Goal: Information Seeking & Learning: Learn about a topic

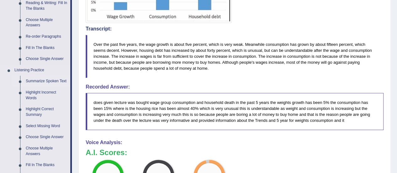
click at [31, 82] on link "Summarize Spoken Text" at bounding box center [46, 81] width 47 height 11
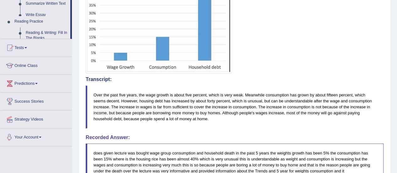
scroll to position [238, 0]
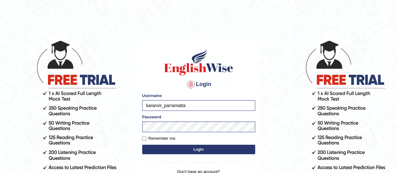
click at [188, 149] on button "Login" at bounding box center [198, 149] width 113 height 9
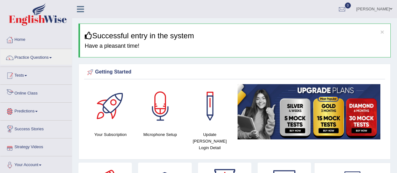
click at [34, 67] on link "Tests" at bounding box center [35, 75] width 71 height 16
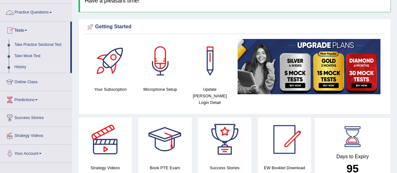
click at [44, 13] on link "Practice Questions" at bounding box center [35, 12] width 71 height 16
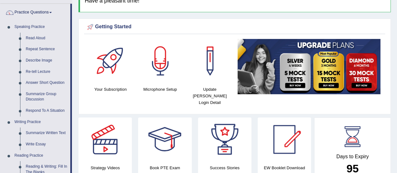
scroll to position [218, 0]
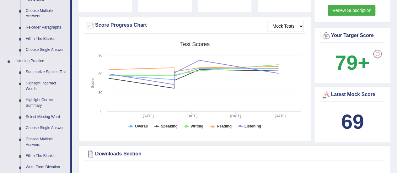
click at [27, 70] on link "Summarize Spoken Text" at bounding box center [46, 71] width 47 height 11
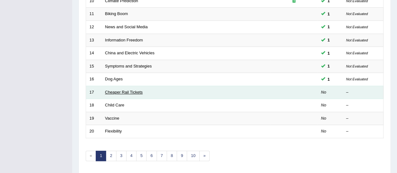
click at [116, 90] on link "Cheaper Rail Tickets" at bounding box center [124, 92] width 38 height 5
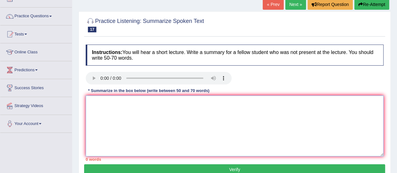
click at [116, 103] on textarea at bounding box center [234, 125] width 297 height 61
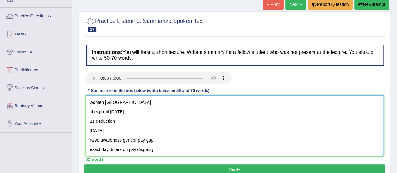
click at [89, 103] on textarea "women germany cheap rail on mon 21 deduction equal pay day raise awareness gend…" at bounding box center [234, 125] width 297 height 61
paste textarea "The speaker provided a comprehensive overview of [main topic], highlighting sev…"
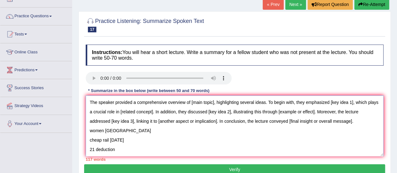
click at [363, 126] on textarea "The speaker provided a comprehensive overview of [main topic], highlighting sev…" at bounding box center [234, 125] width 297 height 61
click at [361, 121] on textarea "The speaker provided a comprehensive overview of [main topic], highlighting sev…" at bounding box center [234, 125] width 297 height 61
click at [213, 103] on textarea "The speaker provided a comprehensive overview of [main topic], highlighting sev…" at bounding box center [234, 125] width 297 height 61
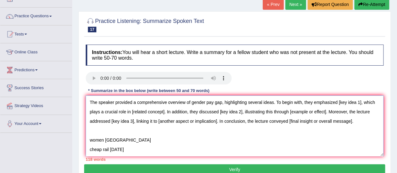
drag, startPoint x: 360, startPoint y: 102, endPoint x: 338, endPoint y: 101, distance: 22.0
click at [338, 101] on textarea "The speaker provided a comprehensive overview of gender pay gap, highlighting s…" at bounding box center [234, 125] width 297 height 61
drag, startPoint x: 201, startPoint y: 113, endPoint x: 167, endPoint y: 109, distance: 34.4
click at [167, 109] on textarea "The speaker provided a comprehensive overview of gender pay gap, highlighting s…" at bounding box center [234, 125] width 297 height 61
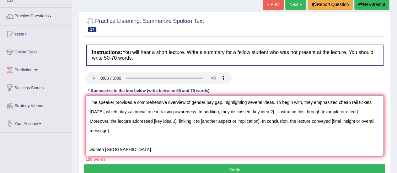
drag, startPoint x: 282, startPoint y: 110, endPoint x: 258, endPoint y: 109, distance: 23.5
click at [258, 109] on textarea "The speaker provided a comprehensive overview of gender pay gap, highlighting s…" at bounding box center [234, 125] width 297 height 61
drag, startPoint x: 125, startPoint y: 119, endPoint x: 90, endPoint y: 121, distance: 35.1
click at [90, 121] on textarea "The speaker provided a comprehensive overview of gender pay gap, highlighting s…" at bounding box center [234, 125] width 297 height 61
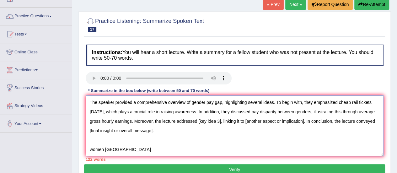
drag, startPoint x: 238, startPoint y: 121, endPoint x: 215, endPoint y: 119, distance: 22.6
click at [215, 119] on textarea "The speaker provided a comprehensive overview of gender pay gap, highlighting s…" at bounding box center [234, 125] width 297 height 61
drag, startPoint x: 328, startPoint y: 120, endPoint x: 269, endPoint y: 120, distance: 58.6
click at [269, 120] on textarea "The speaker provided a comprehensive overview of gender pay gap, highlighting s…" at bounding box center [234, 125] width 297 height 61
drag, startPoint x: 152, startPoint y: 130, endPoint x: 87, endPoint y: 130, distance: 65.2
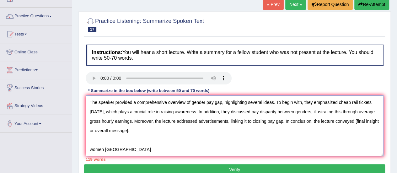
click at [87, 130] on textarea "The speaker provided a comprehensive overview of gender pay gap, highlighting s…" at bounding box center [234, 125] width 297 height 61
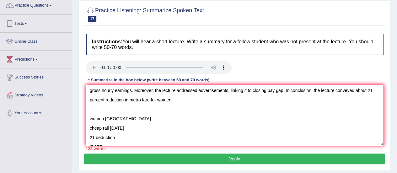
scroll to position [11, 0]
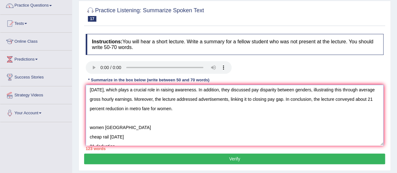
drag, startPoint x: 164, startPoint y: 141, endPoint x: 90, endPoint y: 117, distance: 77.7
click at [90, 117] on textarea "The speaker provided a comprehensive overview of gender pay gap, highlighting s…" at bounding box center [234, 115] width 297 height 61
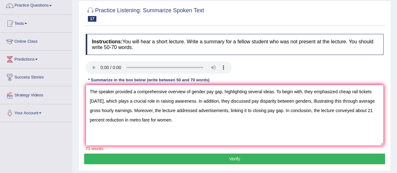
scroll to position [0, 0]
drag, startPoint x: 314, startPoint y: 110, endPoint x: 285, endPoint y: 111, distance: 29.2
click at [285, 111] on textarea "The speaker provided a comprehensive overview of gender pay gap, highlighting s…" at bounding box center [234, 115] width 297 height 61
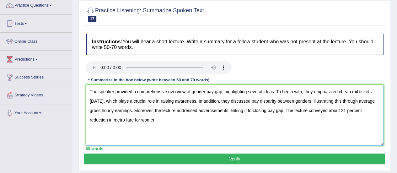
type textarea "The speaker provided a comprehensive overview of gender pay gap, highlighting s…"
click at [237, 155] on button "Verify" at bounding box center [234, 158] width 301 height 11
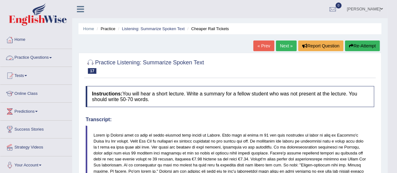
click at [45, 54] on link "Practice Questions" at bounding box center [35, 57] width 71 height 16
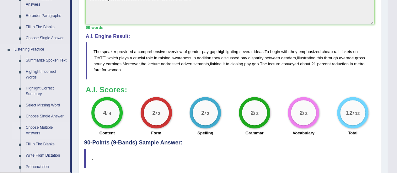
scroll to position [230, 0]
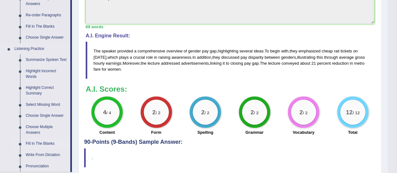
click at [38, 143] on link "Fill In The Blanks" at bounding box center [46, 143] width 47 height 11
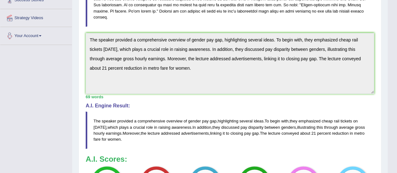
scroll to position [171, 0]
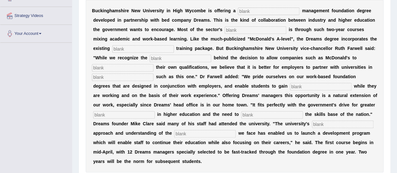
scroll to position [132, 0]
click at [269, 9] on input "text" at bounding box center [268, 11] width 61 height 8
type input "re"
click at [243, 32] on input "text" at bounding box center [254, 30] width 61 height 8
type input "exp"
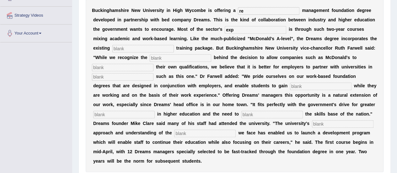
click at [137, 47] on input "text" at bounding box center [142, 49] width 61 height 8
type input "co"
click at [184, 57] on input "text" at bounding box center [180, 58] width 61 height 8
type input "imp"
click at [137, 64] on input "text" at bounding box center [122, 68] width 61 height 8
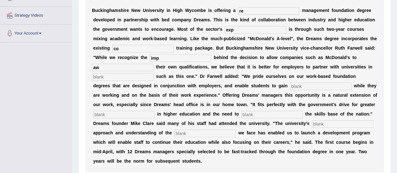
type input "aw"
click at [134, 78] on input "text" at bounding box center [122, 77] width 61 height 8
type input "ini"
click at [290, 86] on input "text" at bounding box center [320, 86] width 61 height 8
type input "qua"
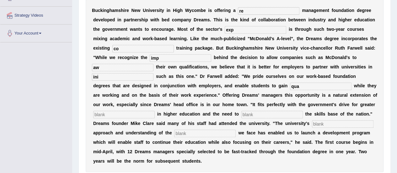
click at [138, 116] on input "text" at bounding box center [123, 115] width 61 height 8
type input "wo"
click at [259, 113] on input "text" at bounding box center [271, 115] width 61 height 8
type input "en"
click at [187, 134] on input "text" at bounding box center [204, 133] width 61 height 8
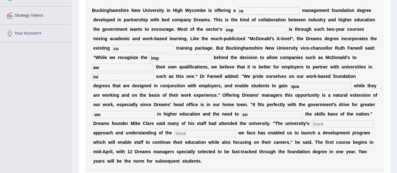
click at [326, 124] on input "text" at bounding box center [342, 124] width 61 height 8
type input "pra"
click at [198, 133] on input "text" at bounding box center [204, 133] width 61 height 8
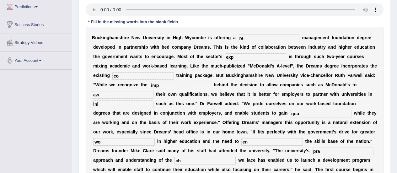
scroll to position [101, 0]
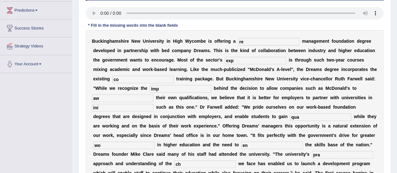
type input "ch"
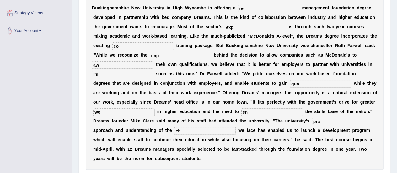
scroll to position [133, 0]
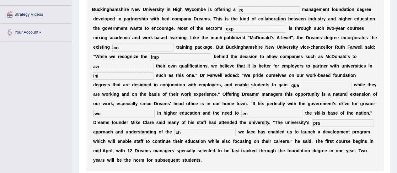
drag, startPoint x: 256, startPoint y: 5, endPoint x: 253, endPoint y: 7, distance: 4.0
click at [253, 7] on div "B u c k i n g h a m s h i r e N e w U n i v e r s i t y i n H i g h W y c o m b…" at bounding box center [234, 84] width 297 height 172
click at [253, 7] on input "re" at bounding box center [268, 10] width 61 height 8
type input "retail"
click at [243, 29] on input "exp" at bounding box center [254, 29] width 61 height 8
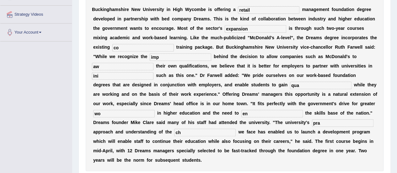
type input "expansion"
click at [142, 49] on input "co" at bounding box center [142, 48] width 61 height 8
type input "company"
click at [170, 58] on input "imp" at bounding box center [180, 57] width 61 height 8
type input "impetus"
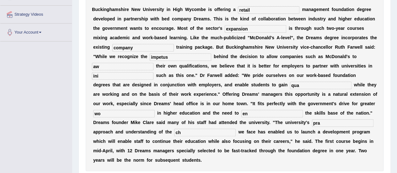
click at [125, 66] on input "aw" at bounding box center [122, 67] width 61 height 8
type input "award"
click at [114, 77] on input "ini" at bounding box center [122, 76] width 61 height 8
type input "initiatives"
click at [294, 85] on input "qua" at bounding box center [320, 86] width 61 height 8
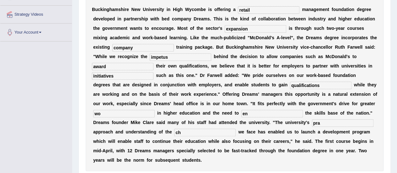
type input "qualifications"
click at [113, 112] on input "wo" at bounding box center [123, 114] width 61 height 8
click at [254, 114] on input "en" at bounding box center [271, 114] width 61 height 8
type input "enhance"
click at [203, 130] on input "ch" at bounding box center [204, 133] width 61 height 8
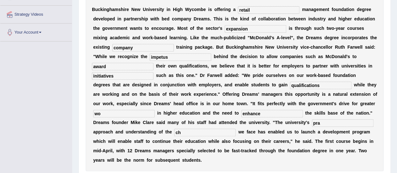
click at [341, 122] on input "pra" at bounding box center [342, 123] width 61 height 8
type input "pragmatic"
click at [185, 134] on input "ch" at bounding box center [204, 133] width 61 height 8
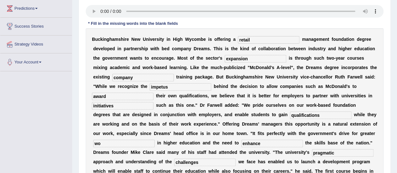
scroll to position [98, 0]
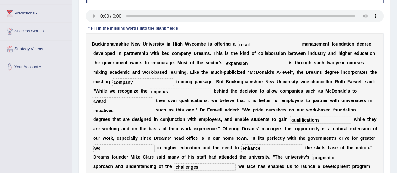
type input "challenges"
click at [95, 146] on input "wo" at bounding box center [123, 148] width 61 height 8
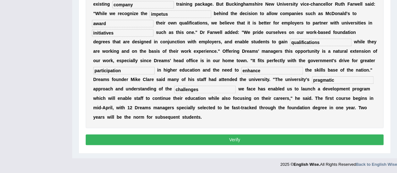
type input "participation"
click at [156, 136] on button "Verify" at bounding box center [234, 139] width 297 height 11
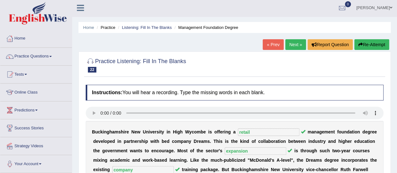
scroll to position [1, 0]
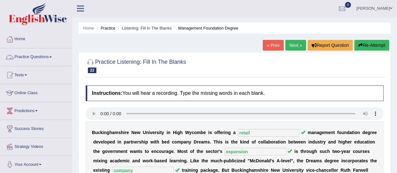
click at [56, 56] on link "Practice Questions" at bounding box center [35, 56] width 71 height 16
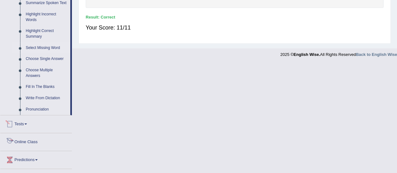
scroll to position [286, 0]
click at [32, 18] on link "Highlight Incorrect Words" at bounding box center [46, 17] width 47 height 17
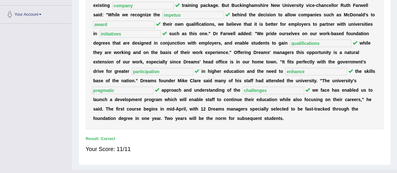
scroll to position [177, 0]
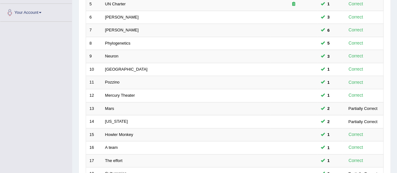
scroll to position [239, 0]
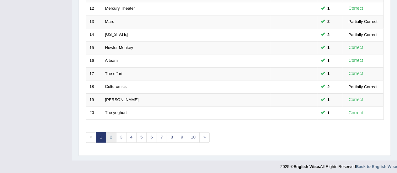
click at [113, 135] on link "2" at bounding box center [111, 137] width 10 height 10
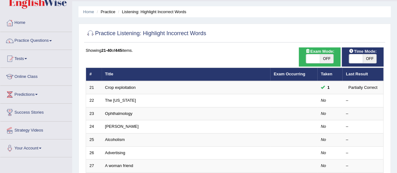
scroll to position [17, 0]
click at [120, 99] on link "The Texas" at bounding box center [120, 100] width 31 height 5
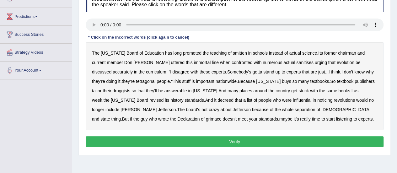
click at [233, 55] on b "smitten" at bounding box center [240, 52] width 14 height 5
click at [296, 60] on b "sanitises" at bounding box center [304, 62] width 17 height 5
click at [136, 82] on b "tetragonal" at bounding box center [145, 81] width 19 height 5
click at [130, 88] on b "druggists" at bounding box center [121, 90] width 18 height 5
click at [164, 91] on b "answerable" at bounding box center [175, 90] width 23 height 5
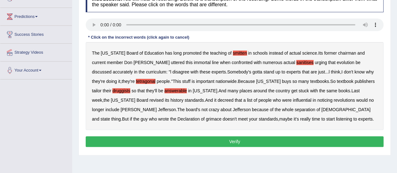
click at [317, 102] on b "noticing" at bounding box center [324, 99] width 15 height 5
click at [346, 106] on div "The Texas Board of Education has long promoted the teaching of smitten in schoo…" at bounding box center [234, 86] width 297 height 88
click at [221, 116] on b "grimace" at bounding box center [214, 118] width 16 height 5
click at [219, 137] on button "Verify" at bounding box center [234, 141] width 297 height 11
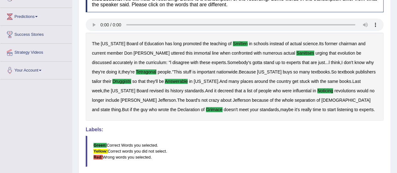
click at [234, 158] on blockquote "Green: Correct Words you selected. Yellow: Correct words you did not select. Re…" at bounding box center [234, 150] width 297 height 31
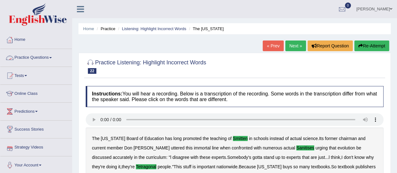
click at [29, 56] on link "Practice Questions" at bounding box center [35, 57] width 71 height 16
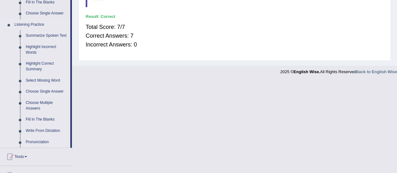
scroll to position [256, 0]
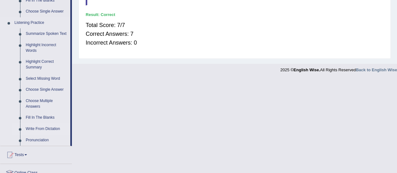
click at [41, 129] on link "Write From Dictation" at bounding box center [46, 128] width 47 height 11
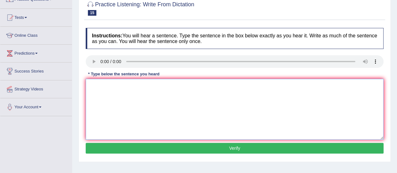
click at [99, 87] on textarea at bounding box center [234, 109] width 297 height 61
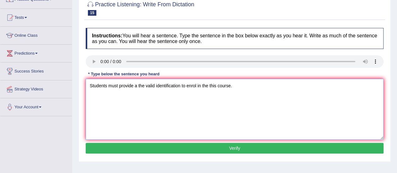
click at [213, 88] on textarea "Students must provide a the valid identification to enrol in the this course." at bounding box center [234, 109] width 297 height 61
type textarea "Students must provide a the valid identification to enrol in the this course."
click at [218, 148] on button "Verify" at bounding box center [234, 148] width 297 height 11
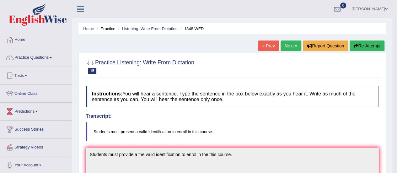
click at [289, 49] on link "Next »" at bounding box center [290, 45] width 21 height 11
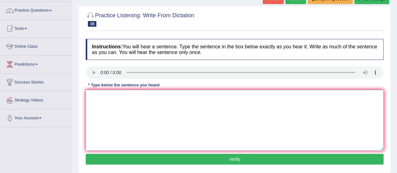
click at [103, 100] on textarea at bounding box center [234, 120] width 297 height 61
type textarea "A"
type textarea "A number of assignments will be submitted at the conference."
click at [163, 160] on button "Verify" at bounding box center [234, 159] width 297 height 11
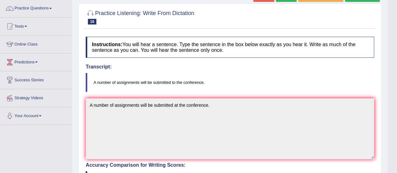
scroll to position [48, 0]
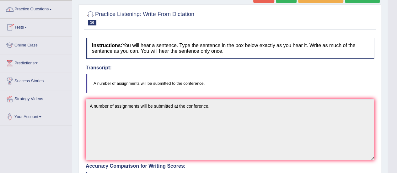
click at [41, 7] on link "Practice Questions" at bounding box center [35, 9] width 71 height 16
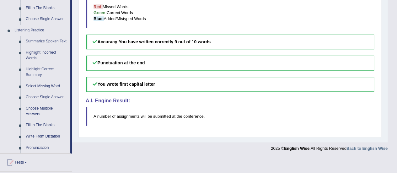
scroll to position [272, 0]
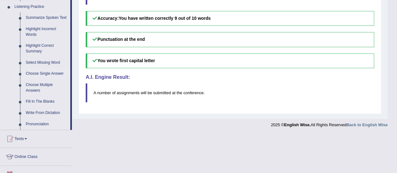
click at [34, 72] on link "Choose Single Answer" at bounding box center [46, 73] width 47 height 11
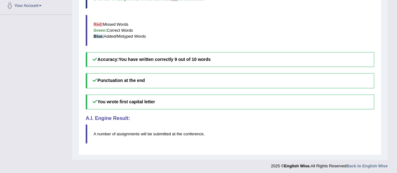
scroll to position [214, 0]
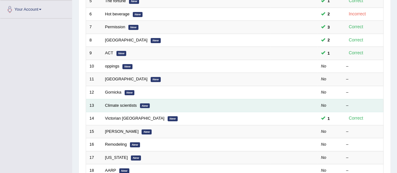
scroll to position [163, 0]
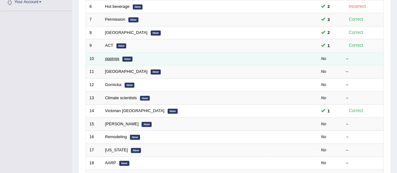
click at [113, 56] on link "oppings" at bounding box center [112, 58] width 14 height 5
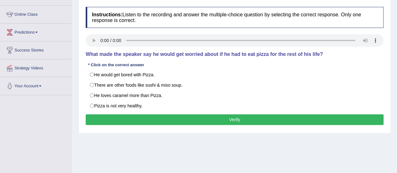
scroll to position [78, 0]
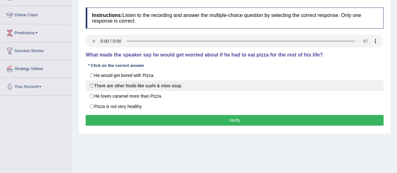
click at [207, 81] on label "There are other foods like sushi & miso soup." at bounding box center [234, 85] width 297 height 11
radio input "true"
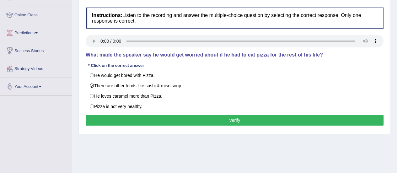
click at [196, 117] on button "Verify" at bounding box center [234, 120] width 297 height 11
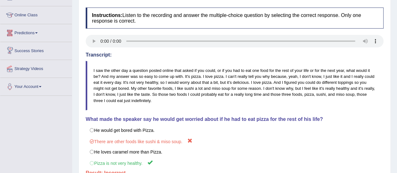
scroll to position [0, 0]
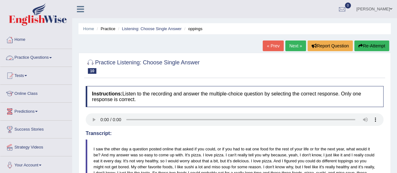
click at [37, 55] on link "Practice Questions" at bounding box center [35, 57] width 71 height 16
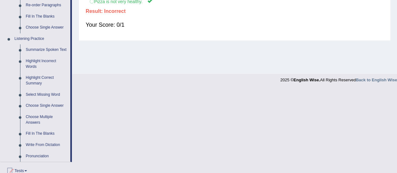
scroll to position [242, 0]
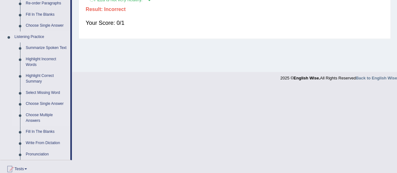
click at [38, 120] on link "Choose Multiple Answers" at bounding box center [46, 117] width 47 height 17
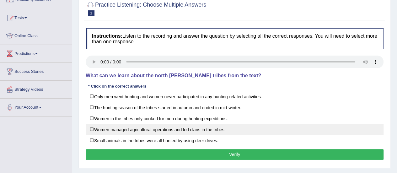
click at [283, 128] on label "Women managed agricultural operations and led clans in the tribes." at bounding box center [234, 129] width 297 height 11
checkbox input "true"
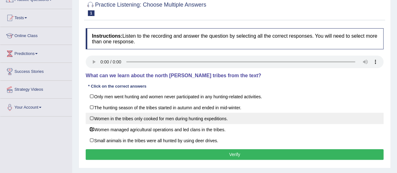
click at [282, 113] on label "Women in the tribes only cooked for men during hunting expeditions." at bounding box center [234, 118] width 297 height 11
checkbox input "true"
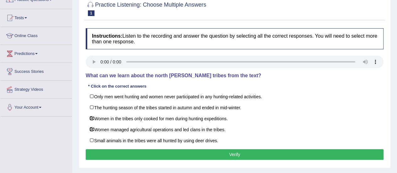
click at [273, 150] on button "Verify" at bounding box center [234, 154] width 297 height 11
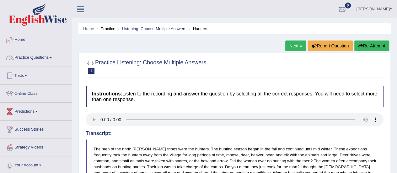
click at [46, 54] on link "Practice Questions" at bounding box center [35, 57] width 71 height 16
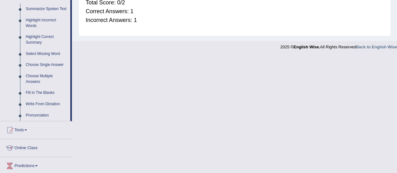
scroll to position [281, 0]
click at [39, 36] on link "Highlight Correct Summary" at bounding box center [46, 39] width 47 height 17
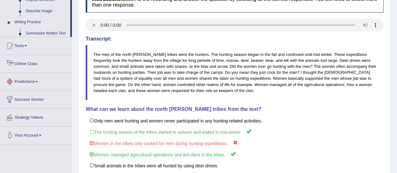
scroll to position [164, 0]
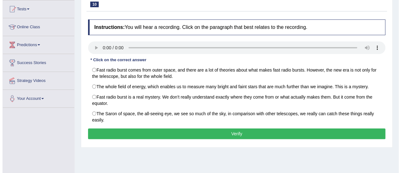
scroll to position [68, 0]
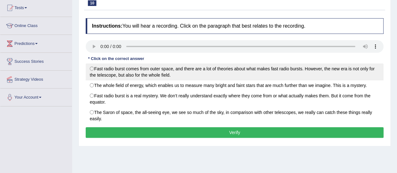
click at [325, 79] on label "Fast radio burst comes from outer space, and there are a lot of theories about …" at bounding box center [234, 71] width 297 height 17
radio input "true"
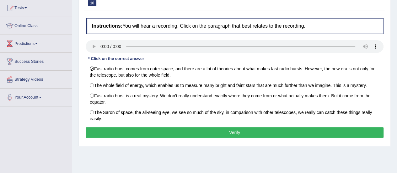
click at [287, 132] on button "Verify" at bounding box center [234, 132] width 297 height 11
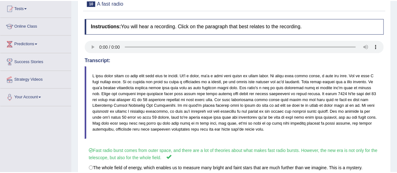
scroll to position [114, 0]
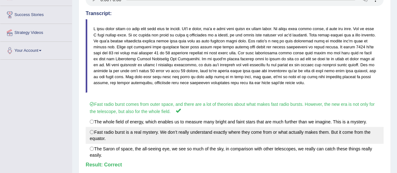
click at [233, 134] on label "Fast radio burst is a real mystery. We don’t really understand exactly where th…" at bounding box center [234, 135] width 297 height 17
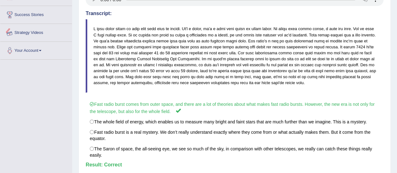
scroll to position [0, 0]
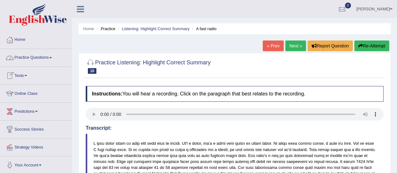
click at [50, 53] on link "Practice Questions" at bounding box center [35, 57] width 71 height 16
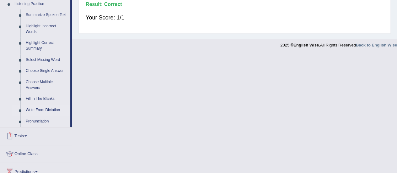
scroll to position [274, 0]
click at [39, 58] on link "Select Missing Word" at bounding box center [46, 60] width 47 height 11
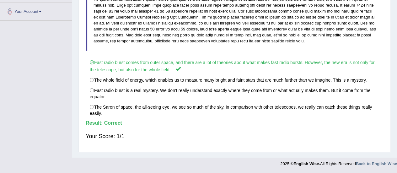
scroll to position [112, 0]
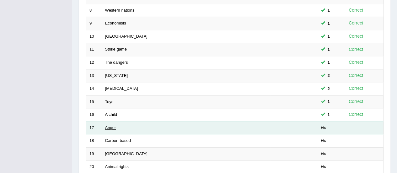
click at [106, 125] on link "Anger" at bounding box center [110, 127] width 11 height 5
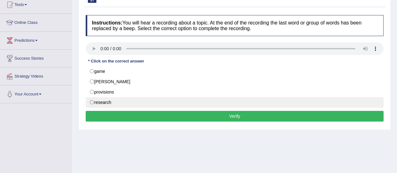
click at [300, 98] on label "research" at bounding box center [234, 102] width 297 height 11
radio input "true"
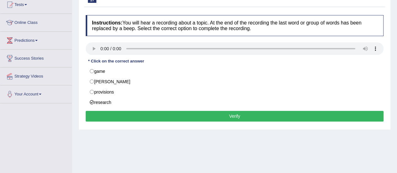
click at [283, 117] on button "Verify" at bounding box center [234, 116] width 297 height 11
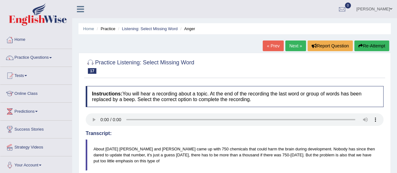
click at [298, 47] on link "Next »" at bounding box center [295, 45] width 21 height 11
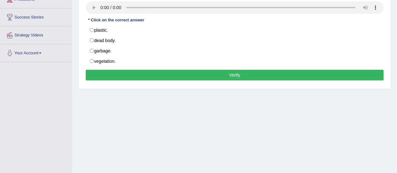
click at [202, 125] on div "Home Practice Listening: Select Missing Word Carbon-based « Prev Next » Report …" at bounding box center [234, 44] width 324 height 313
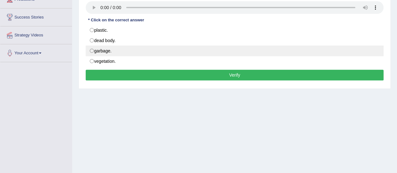
click at [270, 47] on label "garbage." at bounding box center [234, 50] width 297 height 11
radio input "true"
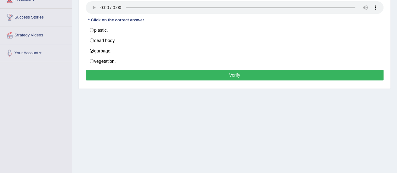
click at [251, 76] on button "Verify" at bounding box center [234, 75] width 297 height 11
